Goal: Find specific page/section: Find specific page/section

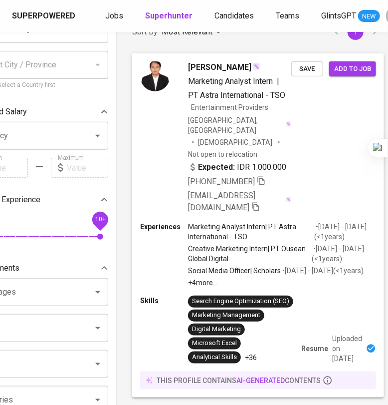
scroll to position [0, 49]
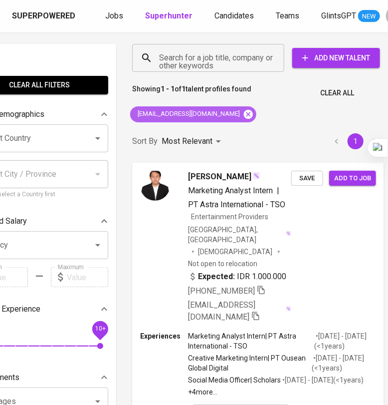
click at [254, 115] on icon at bounding box center [248, 114] width 11 height 11
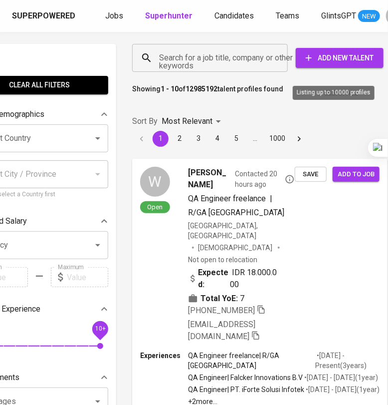
click at [209, 90] on b "12985192" at bounding box center [202, 89] width 32 height 8
click at [229, 15] on span "Candidates" at bounding box center [233, 15] width 39 height 9
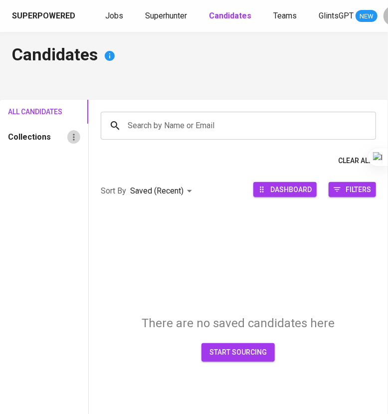
click at [77, 134] on icon "Candidate Collections tabs" at bounding box center [74, 137] width 10 height 10
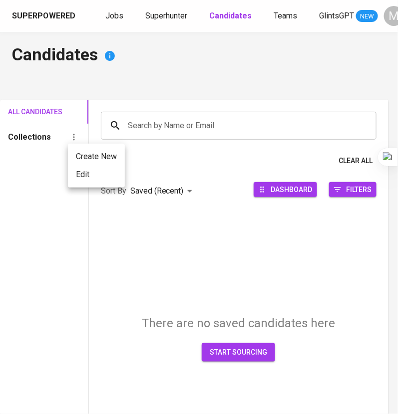
click at [157, 127] on div at bounding box center [199, 207] width 398 height 414
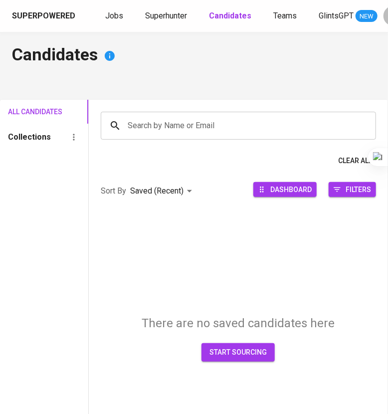
click at [157, 127] on input "Search by Name or Email" at bounding box center [240, 125] width 231 height 19
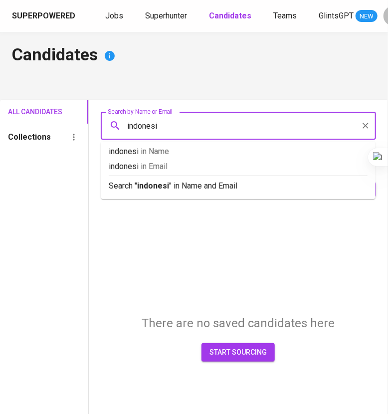
type input "[GEOGRAPHIC_DATA]"
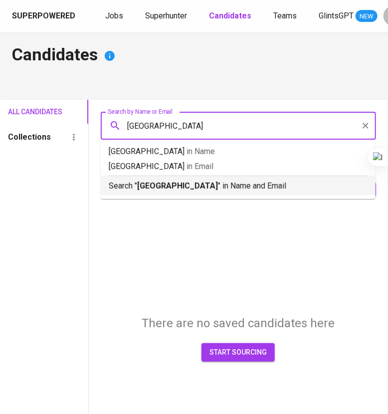
click at [158, 185] on b "[GEOGRAPHIC_DATA]" at bounding box center [177, 185] width 81 height 9
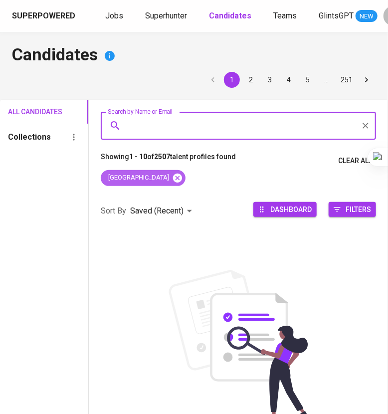
click at [173, 176] on icon at bounding box center [177, 177] width 9 height 9
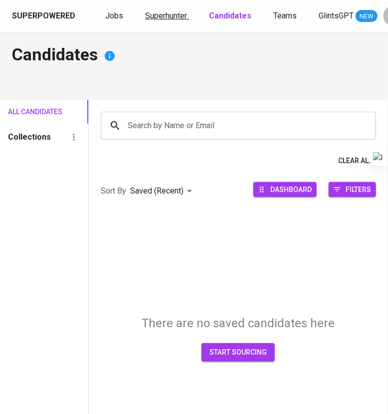
click at [156, 11] on span "Superhunter" at bounding box center [166, 15] width 42 height 9
